Goal: Task Accomplishment & Management: Manage account settings

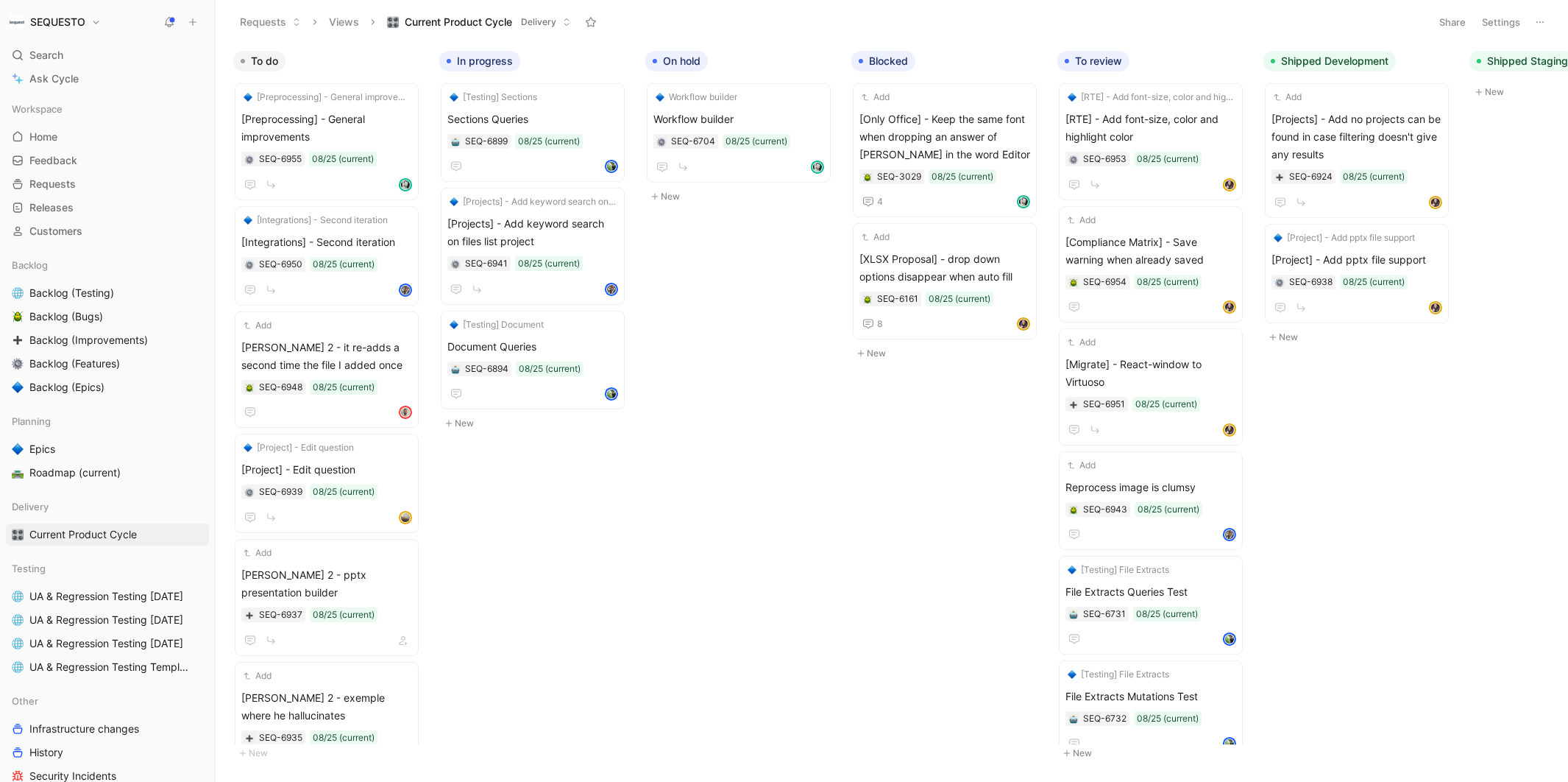
scroll to position [0, 524]
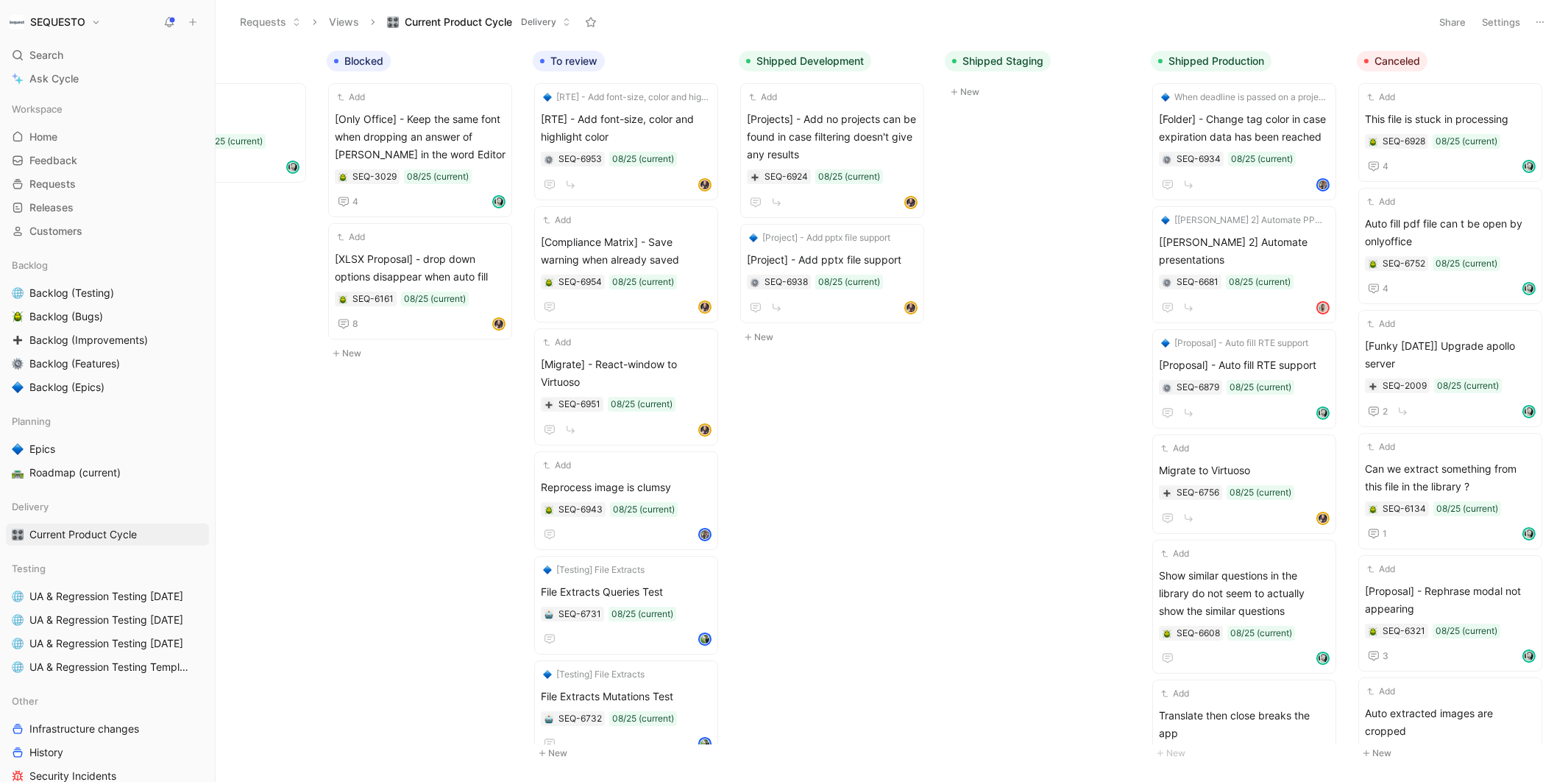
click at [59, 25] on h1 "SEQUESTO" at bounding box center [58, 22] width 55 height 13
click at [73, 146] on div "Workspace settings G then S" at bounding box center [100, 151] width 181 height 24
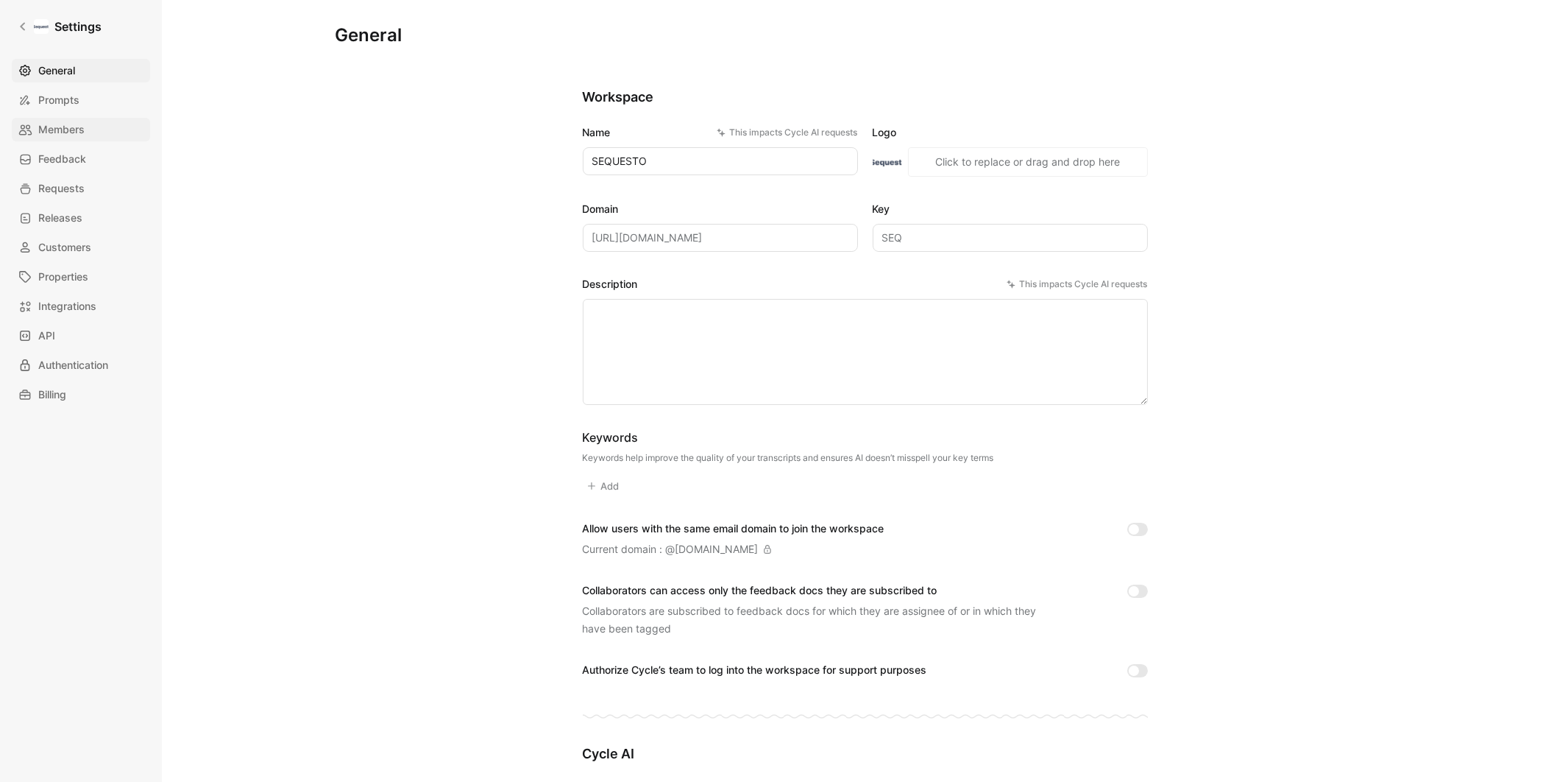
click at [56, 131] on span "Members" at bounding box center [61, 130] width 47 height 18
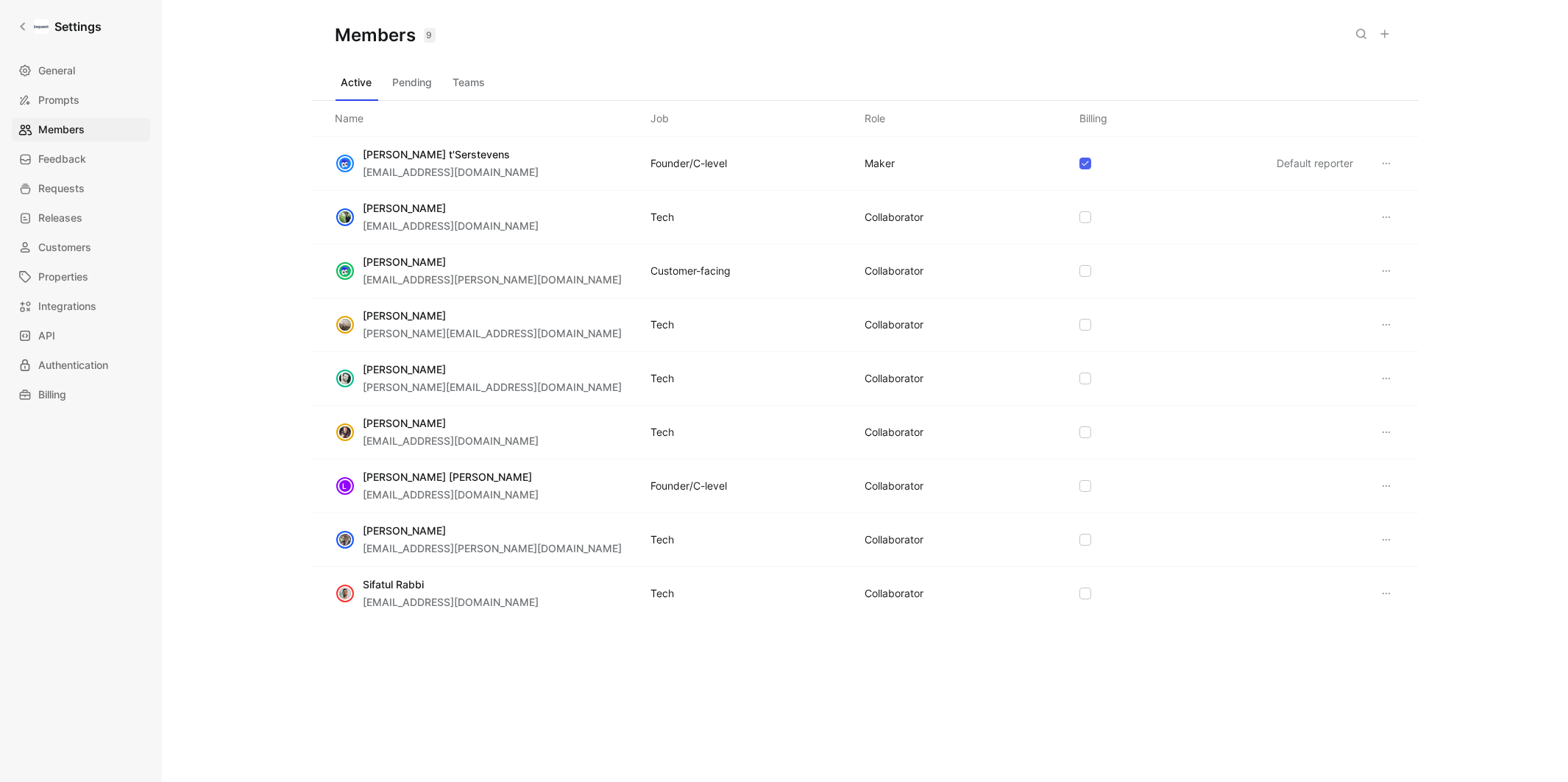
click at [1384, 325] on icon at bounding box center [1386, 324] width 11 height 11
click at [1414, 399] on span "Remove" at bounding box center [1421, 395] width 39 height 12
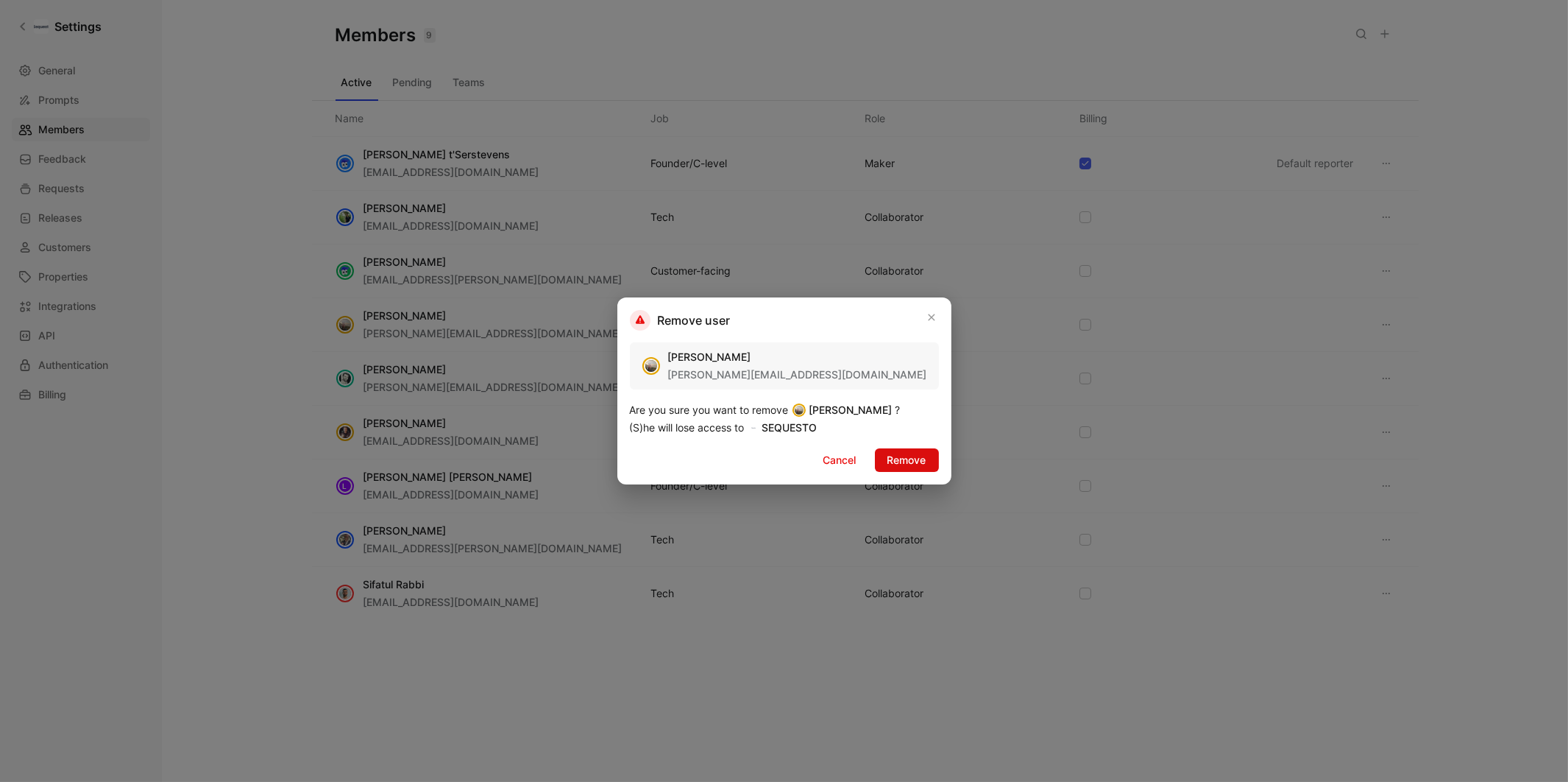
click at [906, 459] on span "Remove" at bounding box center [906, 460] width 39 height 18
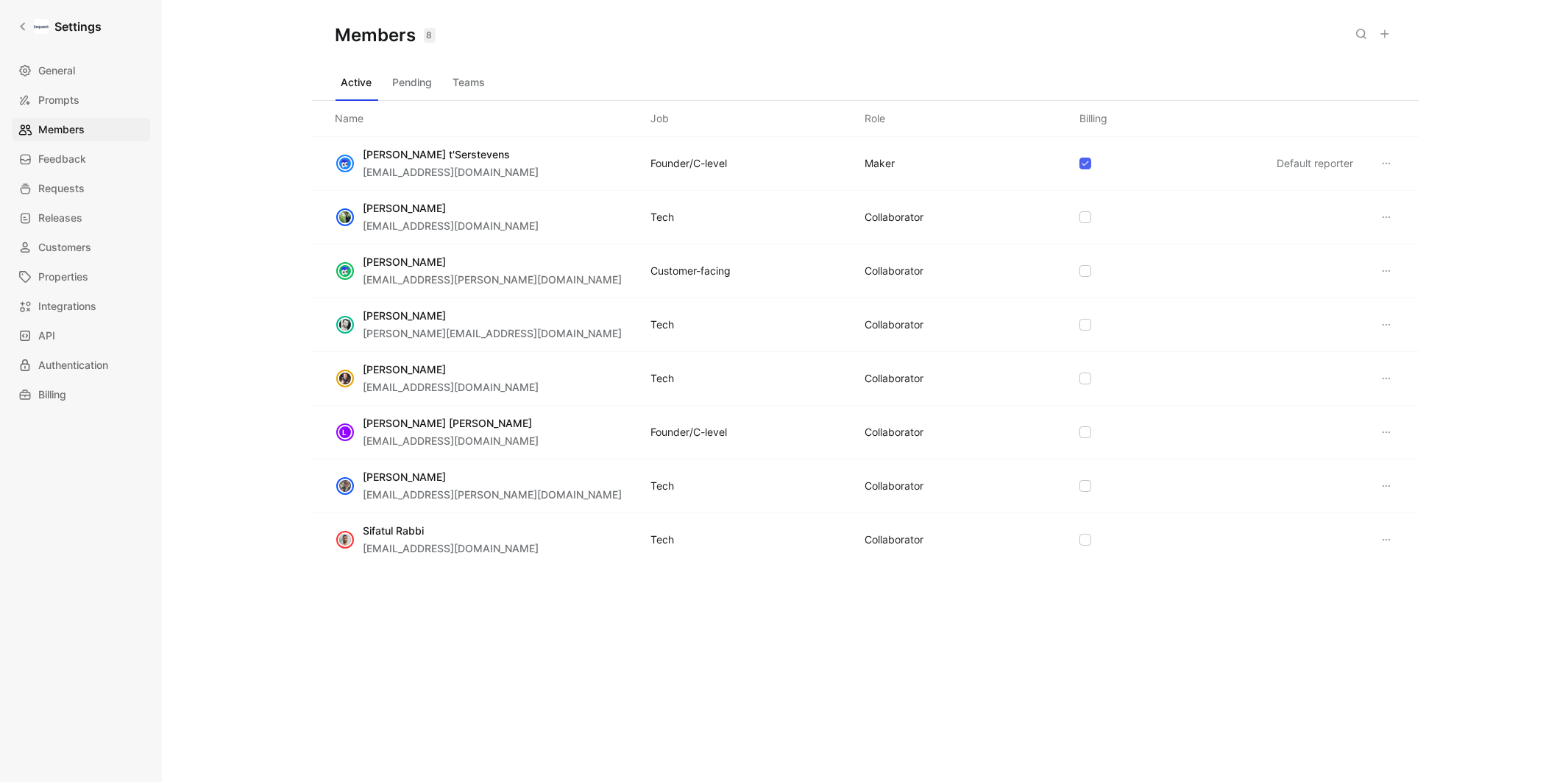
click at [1387, 26] on button at bounding box center [1385, 34] width 21 height 21
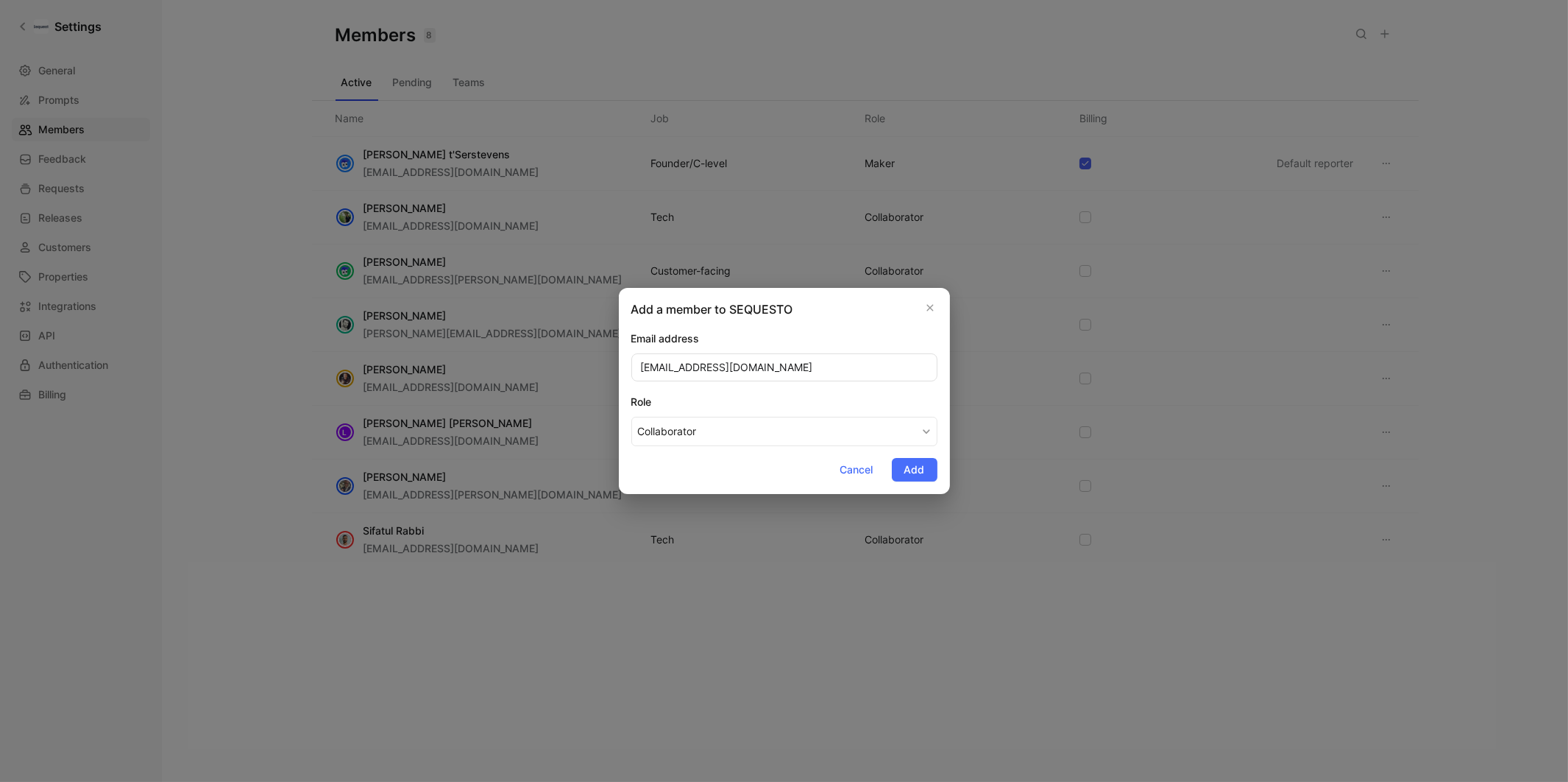
type input "[EMAIL_ADDRESS][DOMAIN_NAME]"
click at [677, 473] on form "Email address [EMAIL_ADDRESS][DOMAIN_NAME] Role Collaborator Cancel Add" at bounding box center [784, 405] width 306 height 152
click at [705, 432] on button "Collaborator" at bounding box center [784, 431] width 306 height 30
click at [916, 469] on span "Add" at bounding box center [915, 469] width 21 height 18
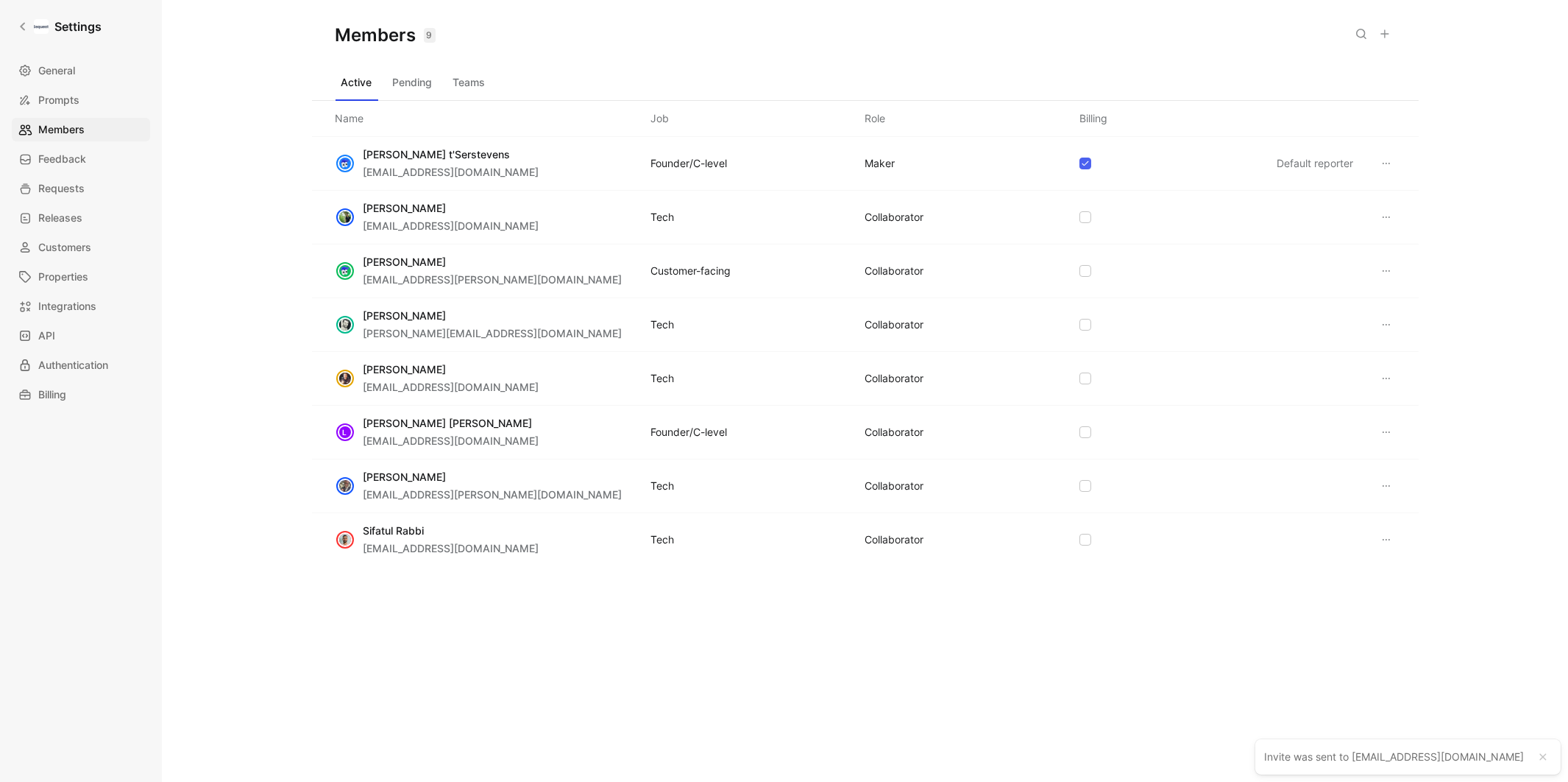
click at [1384, 33] on use at bounding box center [1385, 34] width 8 height 8
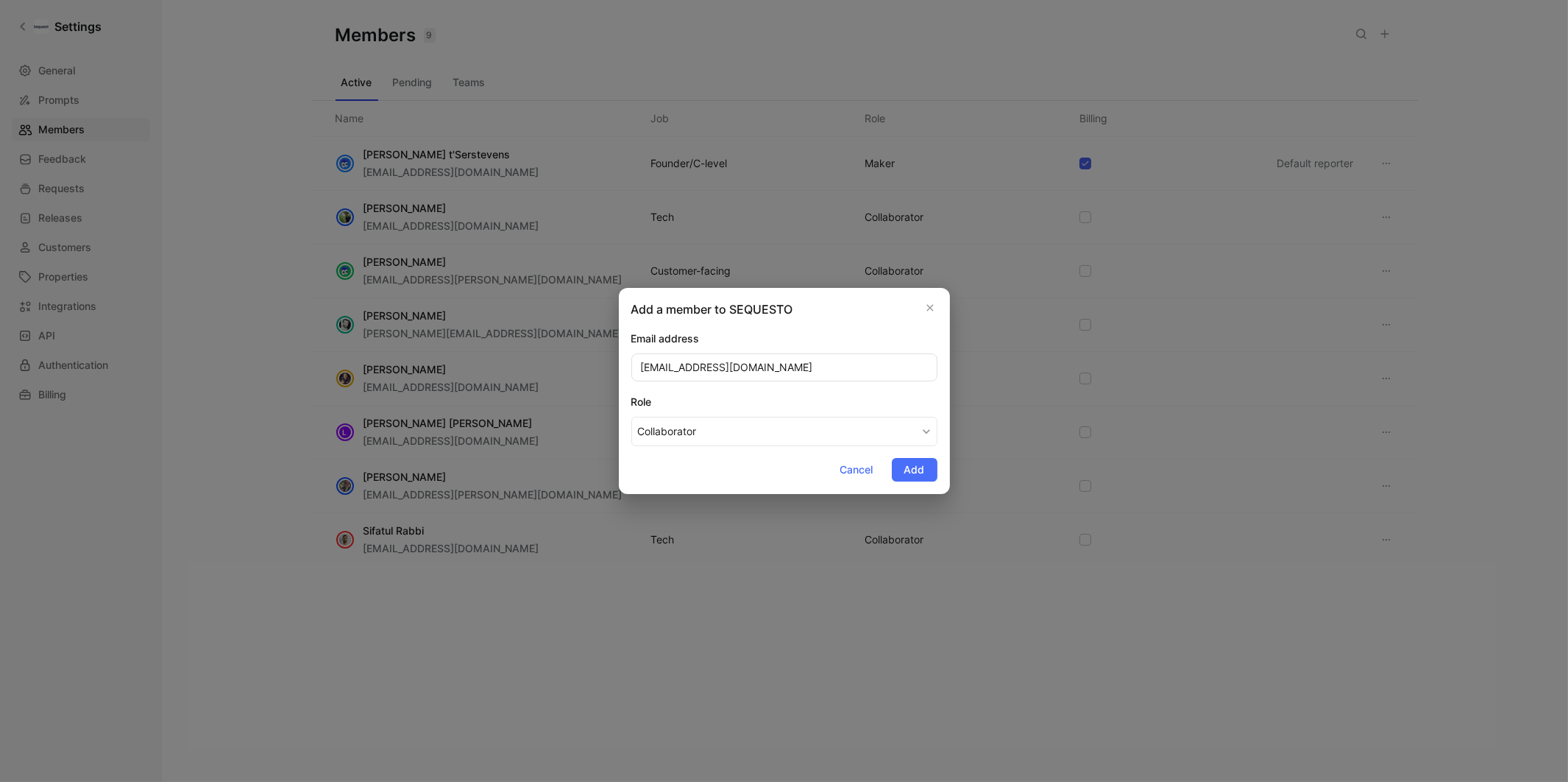
type input "[EMAIL_ADDRESS][DOMAIN_NAME]"
click at [703, 468] on form "Email address [EMAIL_ADDRESS][DOMAIN_NAME] Role Collaborator Cancel Add" at bounding box center [784, 405] width 306 height 152
click at [922, 466] on span "Add" at bounding box center [915, 469] width 21 height 18
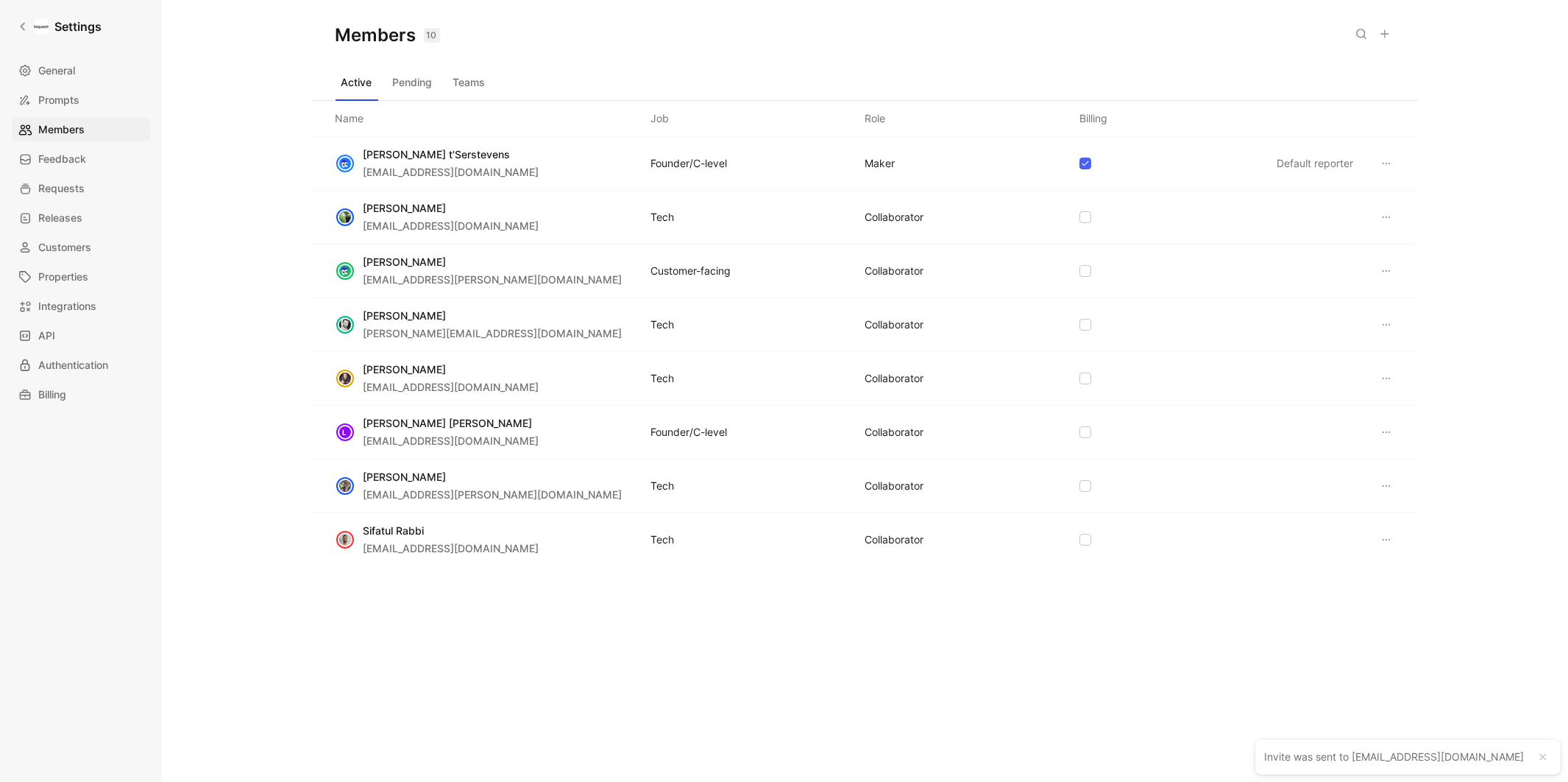
click at [792, 691] on div "Members 10 Saved Active Pending Teams Name Job Role Billing [PERSON_NAME] [PERS…" at bounding box center [865, 367] width 1107 height 735
click at [421, 74] on button "Pending" at bounding box center [413, 82] width 51 height 24
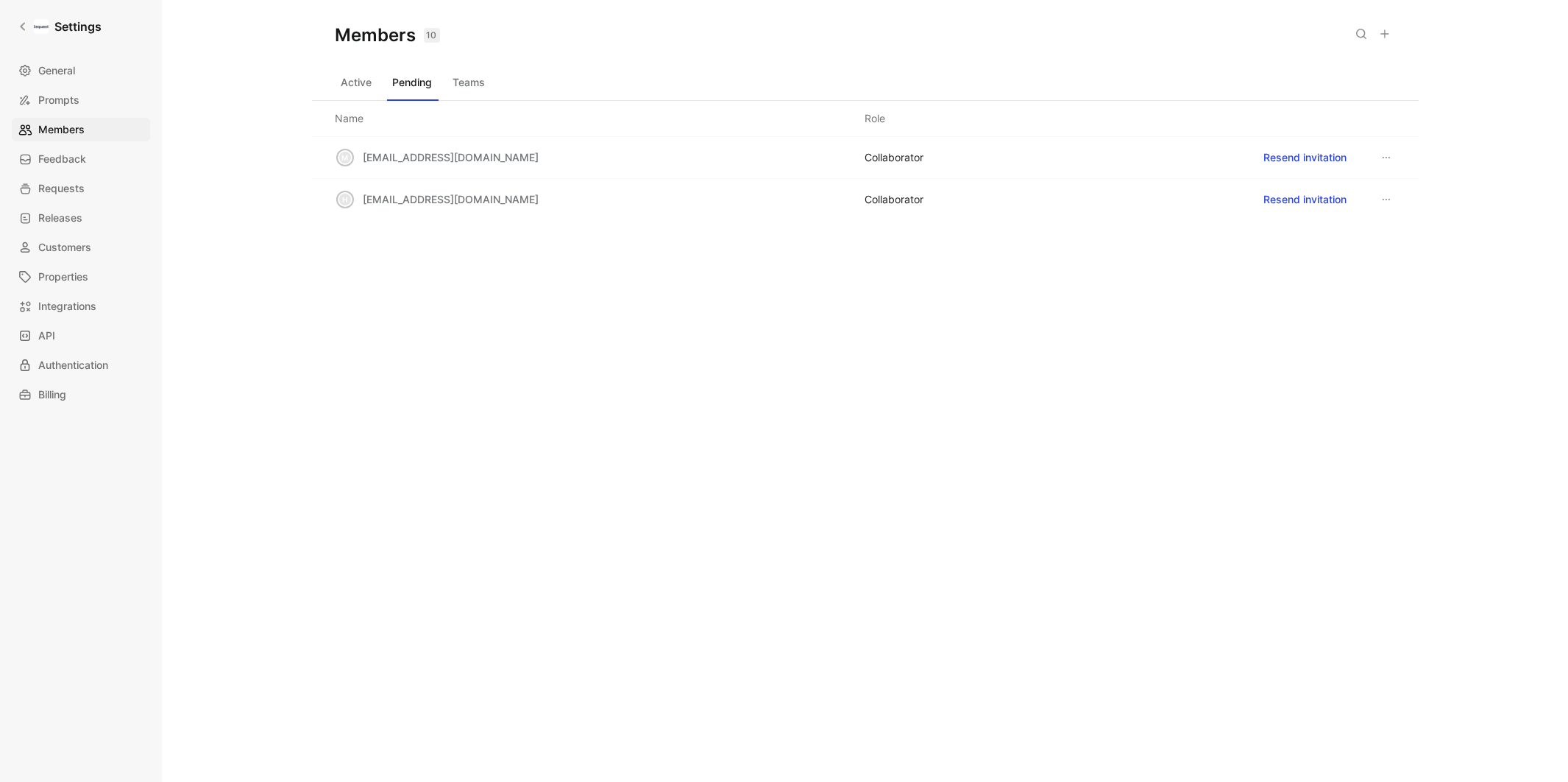
click at [549, 503] on div "Members 10 Saved Active Pending Teams Name Role m mehdi.ziadi@sequesto.com COLL…" at bounding box center [865, 367] width 1107 height 735
